Goal: Information Seeking & Learning: Learn about a topic

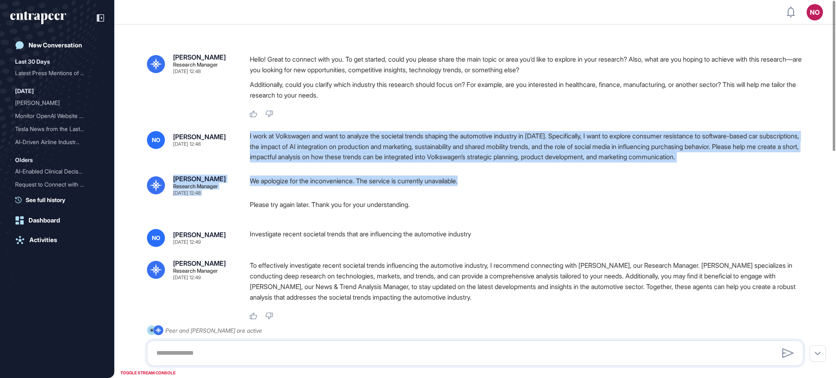
drag, startPoint x: 250, startPoint y: 136, endPoint x: 507, endPoint y: 174, distance: 259.6
click at [417, 136] on div "I work at Volkswagen and want to analyze the societal trends shaping the automo…" at bounding box center [530, 146] width 560 height 31
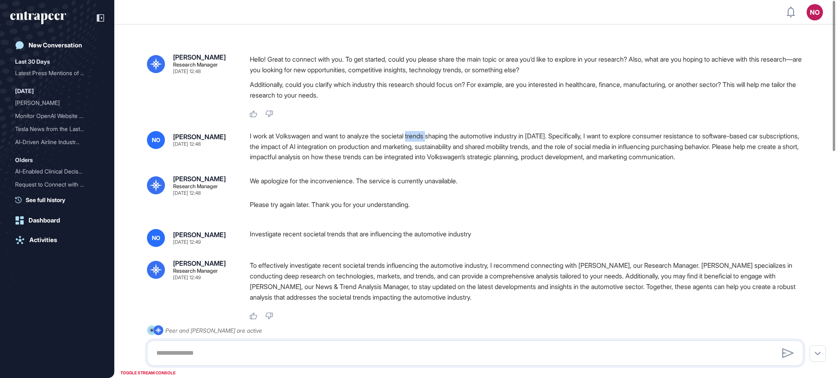
click at [417, 136] on div "I work at Volkswagen and want to analyze the societal trends shaping the automo…" at bounding box center [530, 146] width 560 height 31
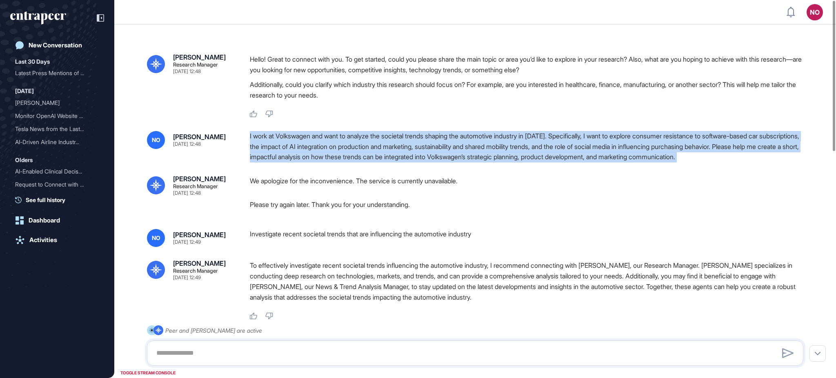
click at [417, 136] on div "I work at Volkswagen and want to analyze the societal trends shaping the automo…" at bounding box center [530, 146] width 560 height 31
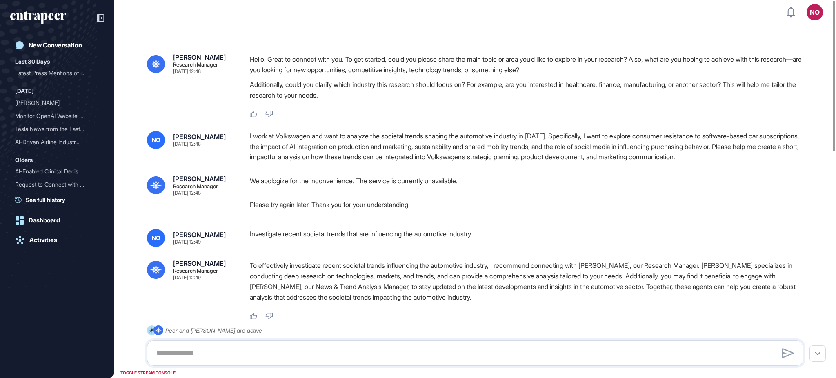
click at [292, 230] on div "Investigate recent societal trends that are influencing the automotive industry" at bounding box center [530, 238] width 560 height 18
copy div "Investigate recent societal trends that are influencing the automotive industry"
click at [337, 156] on div "I work at Volkswagen and want to analyze the societal trends shaping the automo…" at bounding box center [530, 146] width 560 height 31
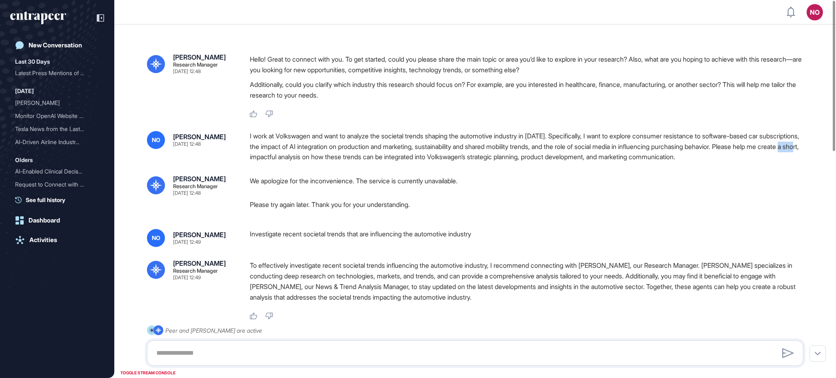
click at [337, 156] on div "I work at Volkswagen and want to analyze the societal trends shaping the automo…" at bounding box center [530, 146] width 560 height 31
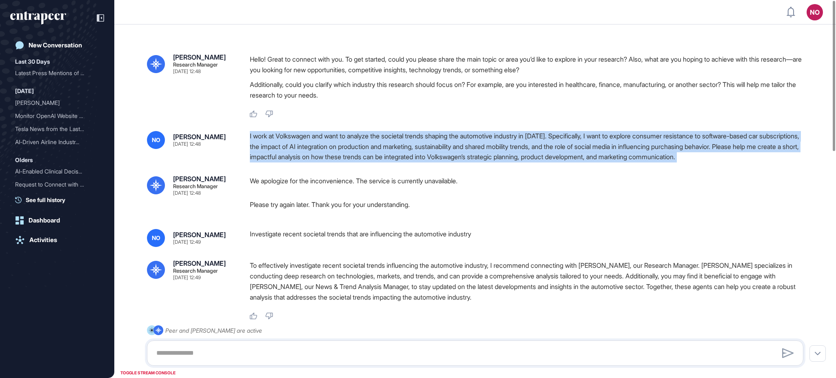
click at [337, 156] on div "I work at Volkswagen and want to analyze the societal trends shaping the automo…" at bounding box center [530, 146] width 560 height 31
copy div "I work at Volkswagen and want to analyze the societal trends shaping the automo…"
